Goal: Information Seeking & Learning: Learn about a topic

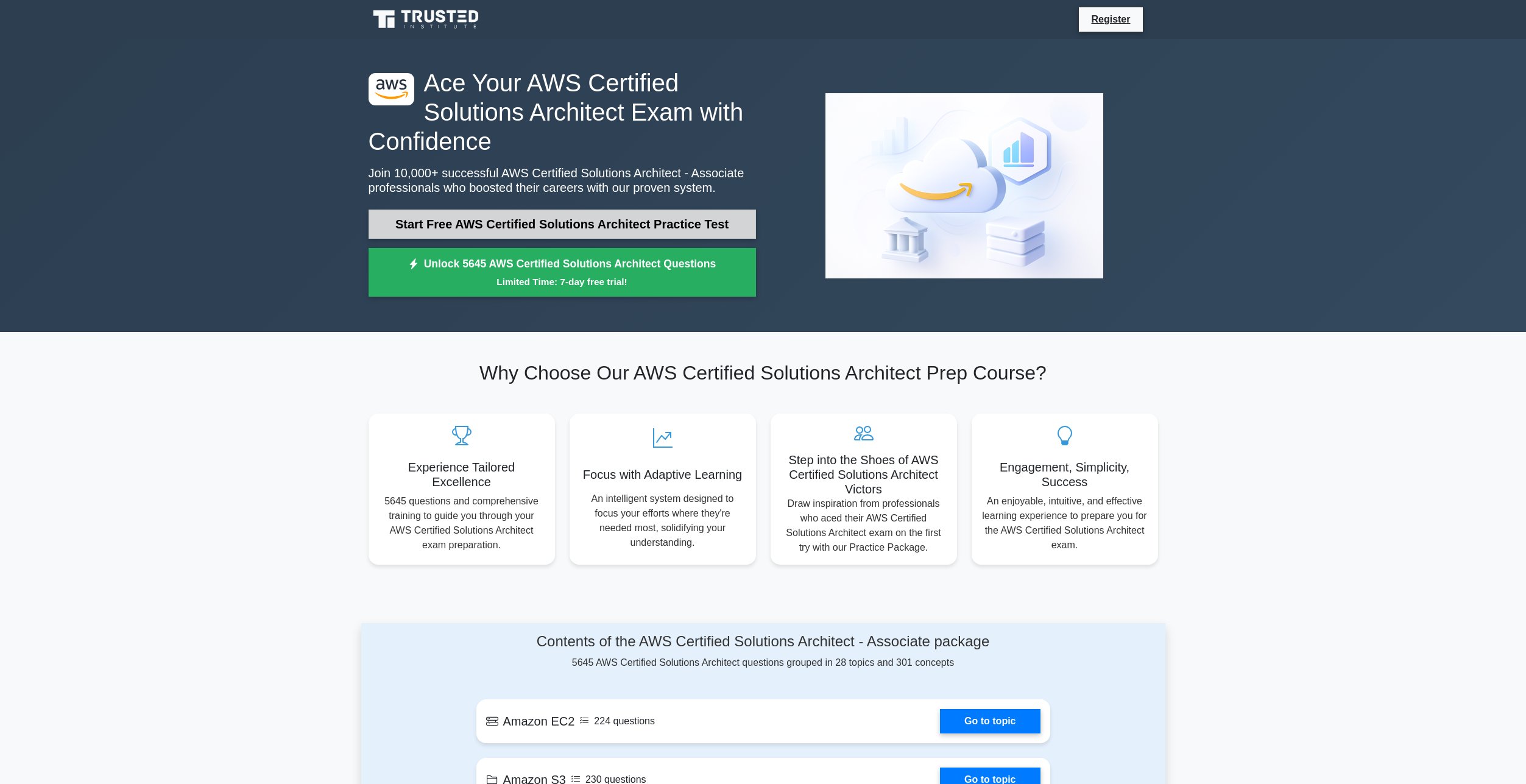
click at [690, 223] on link "Start Free AWS Certified Solutions Architect Practice Test" at bounding box center [562, 224] width 387 height 29
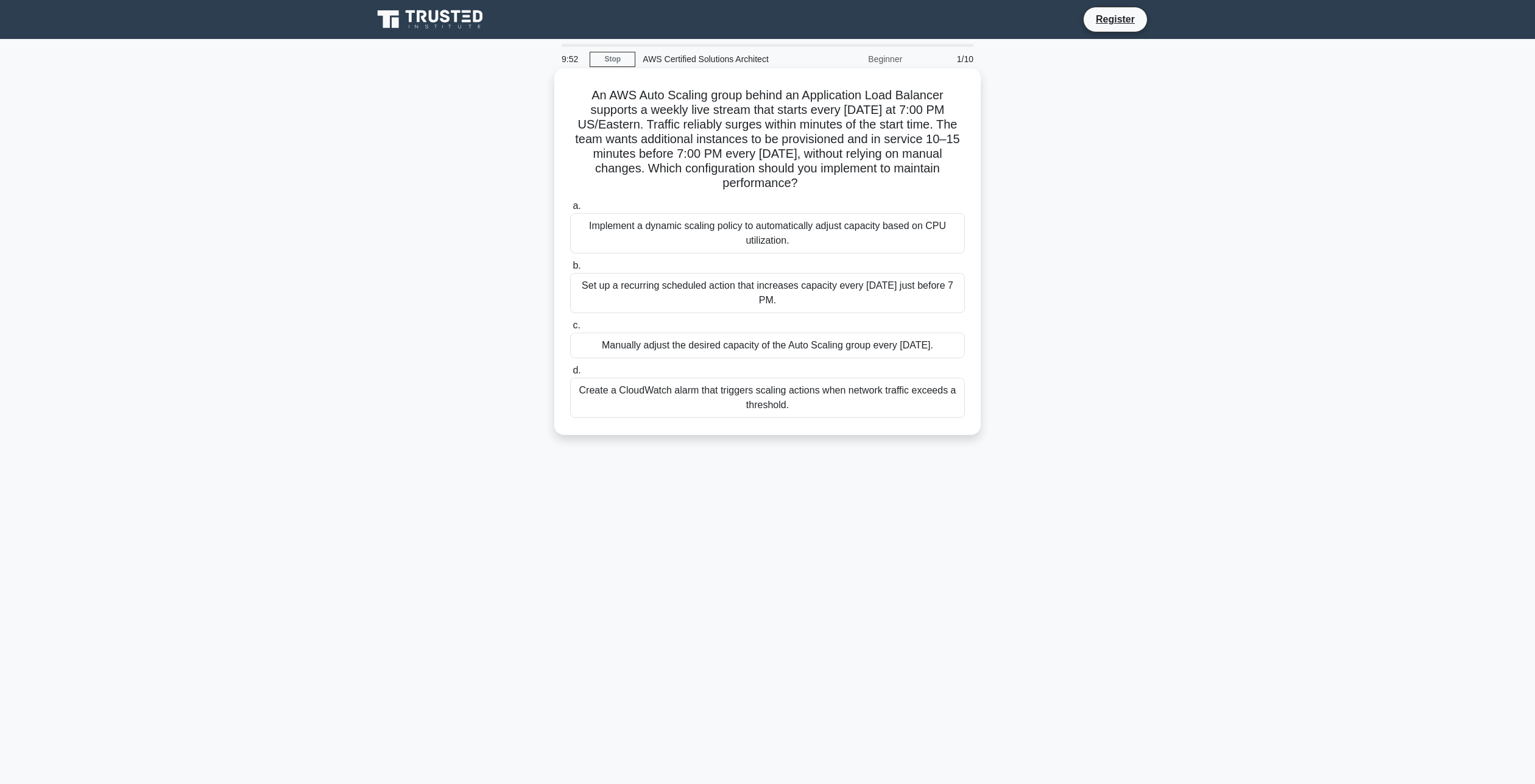
drag, startPoint x: 592, startPoint y: 92, endPoint x: 803, endPoint y: 188, distance: 231.8
click at [803, 188] on h5 "An AWS Auto Scaling group behind an Application Load Balancer supports a weekly…" at bounding box center [767, 139] width 397 height 103
click at [1009, 323] on div "An AWS Auto Scaling group behind an Application Load Balancer supports a weekly…" at bounding box center [767, 262] width 804 height 381
